Goal: Find specific page/section

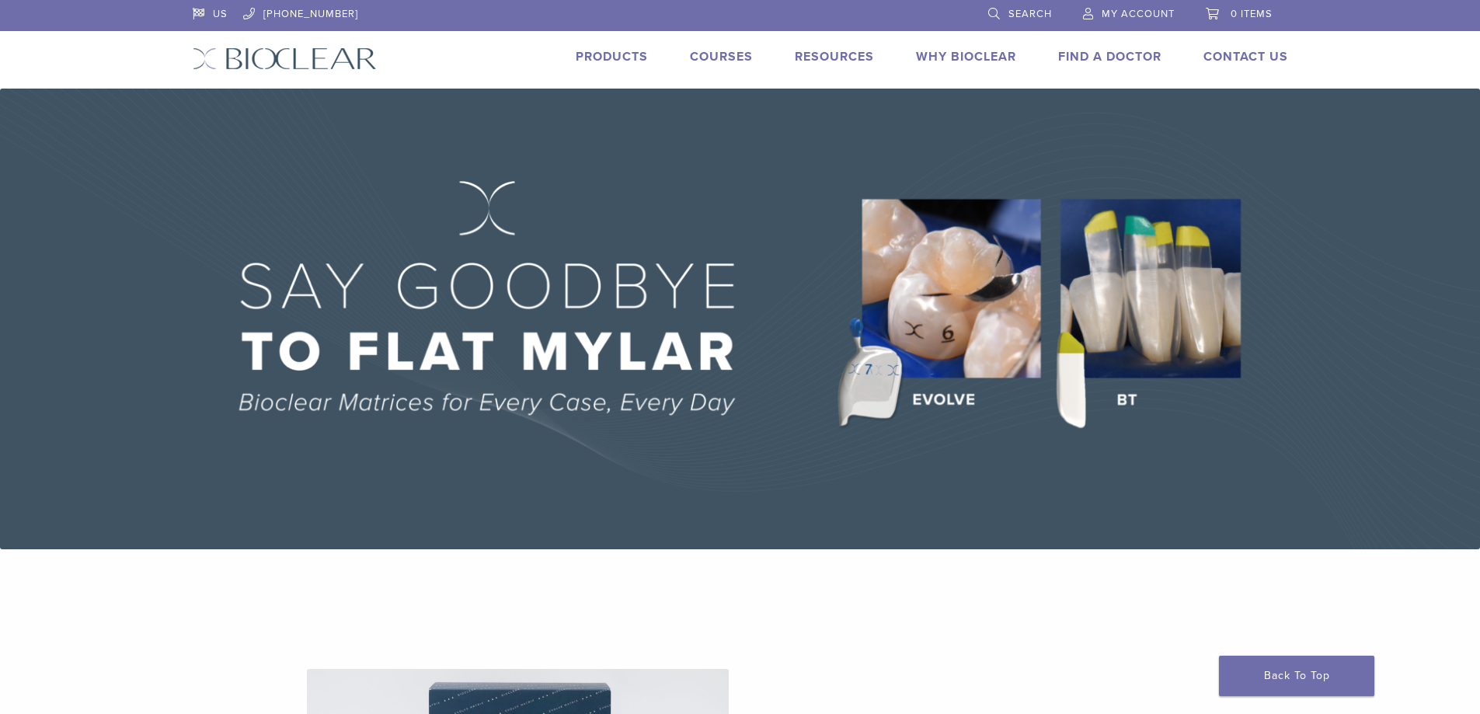
click at [713, 58] on link "Courses" at bounding box center [721, 57] width 63 height 16
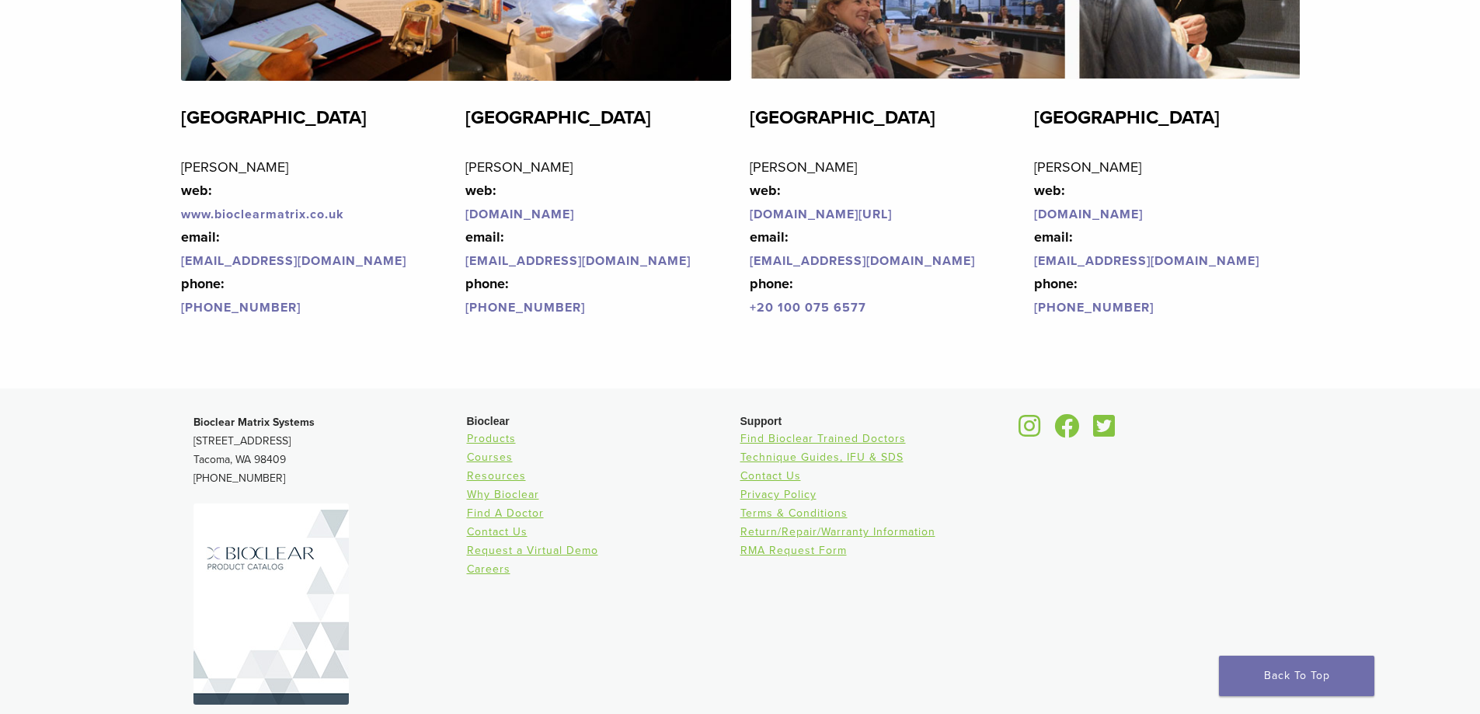
scroll to position [3780, 0]
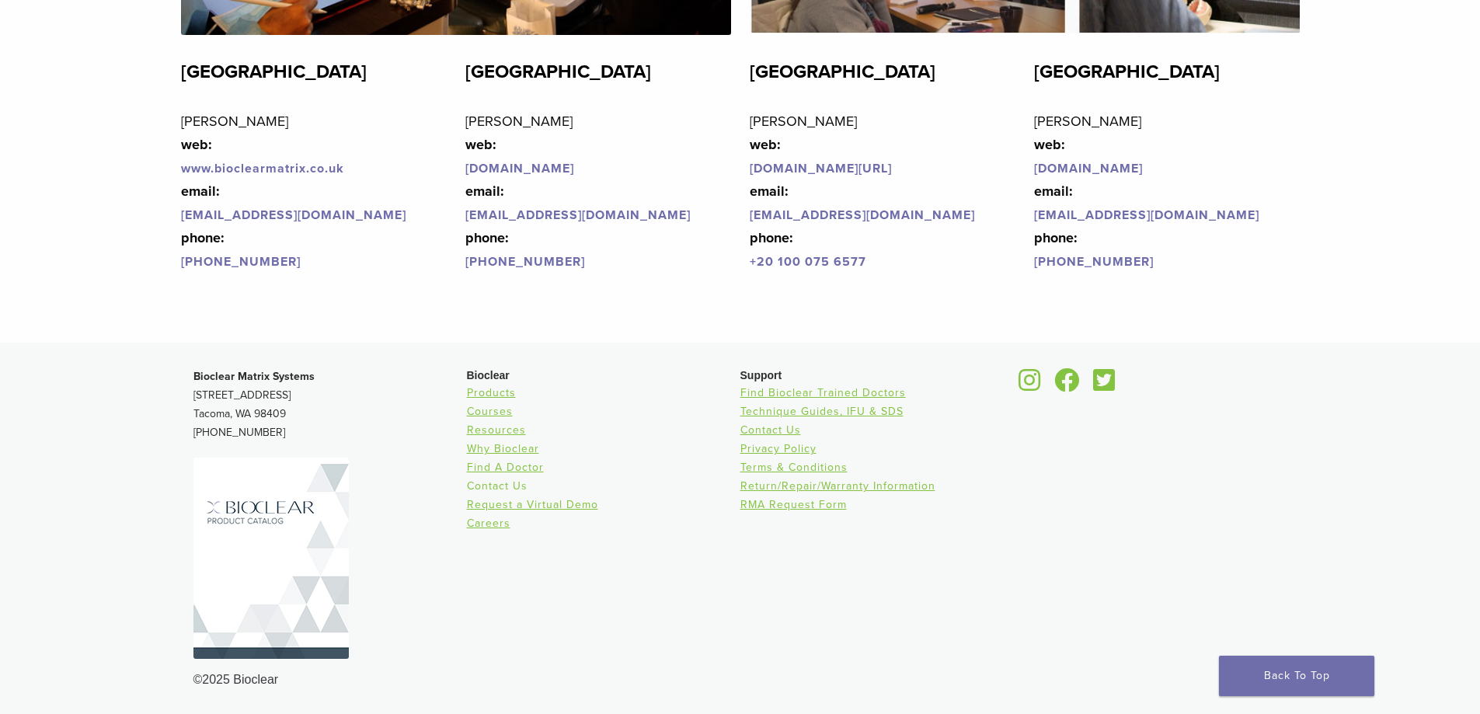
click at [517, 479] on link "Contact Us" at bounding box center [497, 485] width 61 height 13
